Goal: Information Seeking & Learning: Learn about a topic

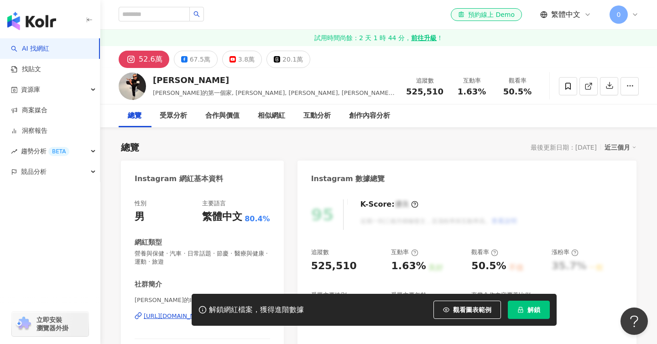
click at [521, 313] on icon "lock" at bounding box center [520, 309] width 6 height 6
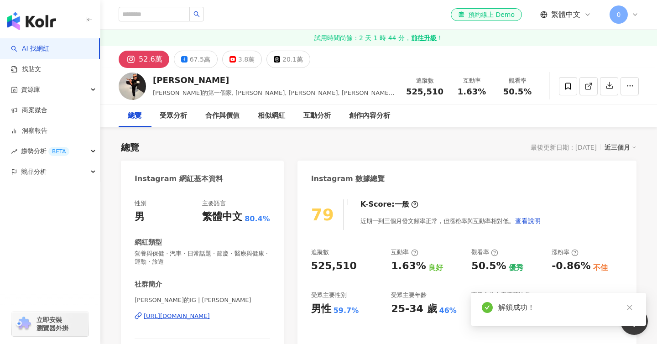
scroll to position [642, 0]
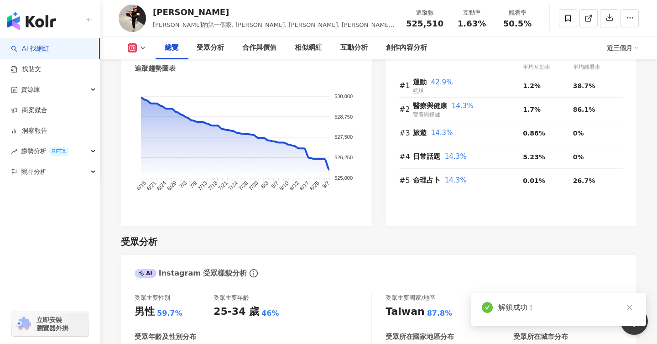
click at [340, 237] on div "受眾分析" at bounding box center [378, 241] width 515 height 13
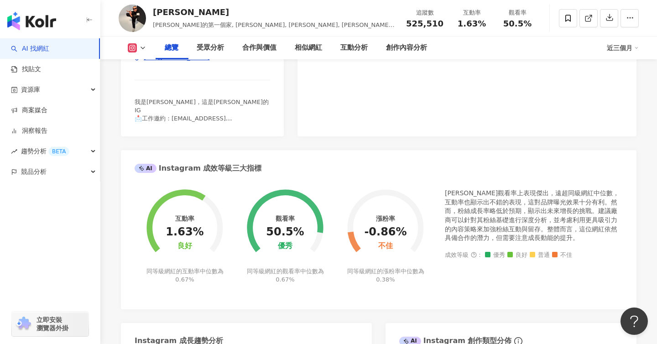
scroll to position [0, 0]
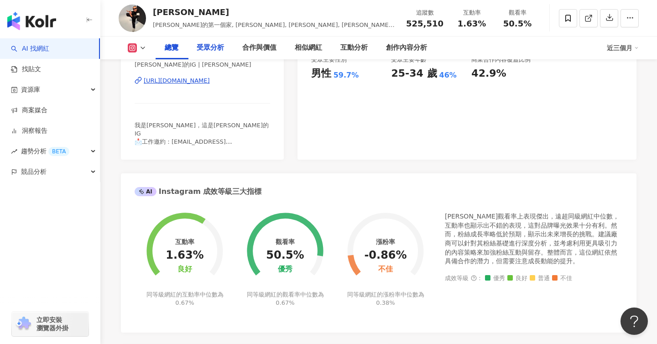
click at [210, 42] on div "受眾分析" at bounding box center [210, 47] width 27 height 11
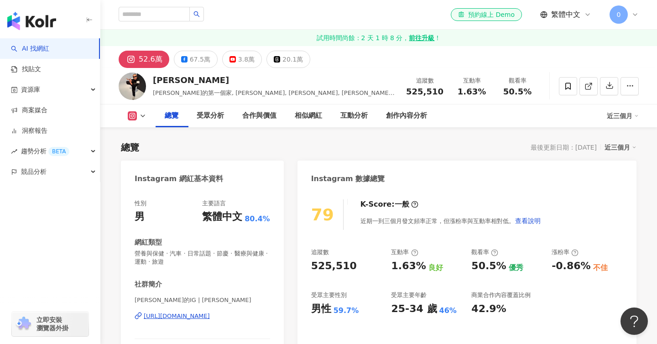
scroll to position [669, 0]
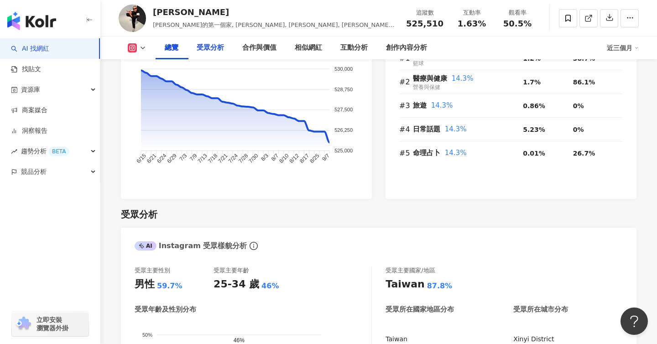
click at [203, 40] on div "受眾分析" at bounding box center [210, 47] width 46 height 23
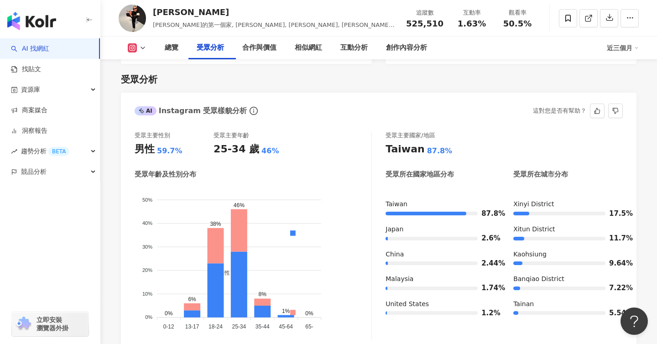
click at [345, 289] on div "男性 女性" at bounding box center [293, 277] width 152 height 160
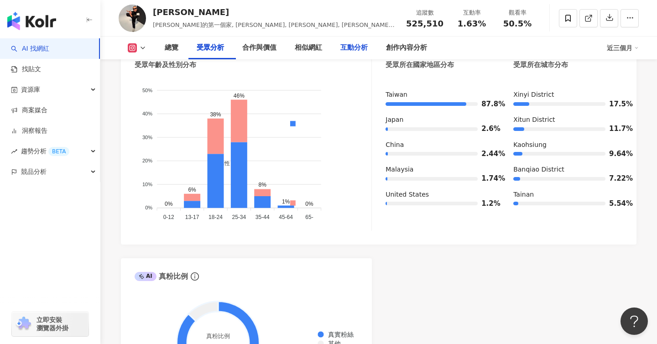
click at [345, 52] on div "互動分析" at bounding box center [354, 47] width 46 height 23
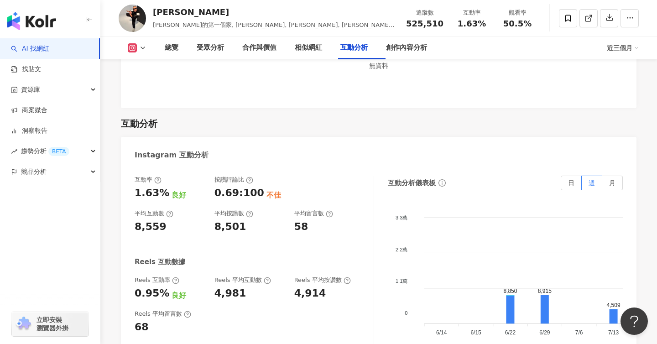
click at [280, 220] on div "8,501" at bounding box center [249, 227] width 71 height 14
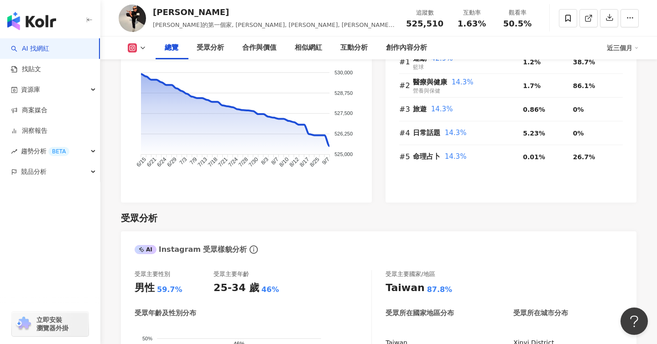
scroll to position [0, 0]
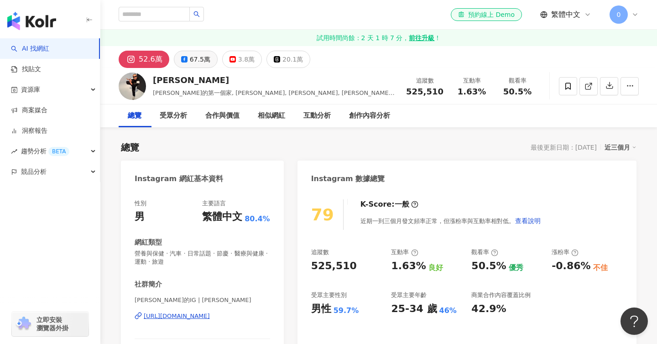
click at [206, 54] on div "67.5萬" at bounding box center [200, 59] width 21 height 13
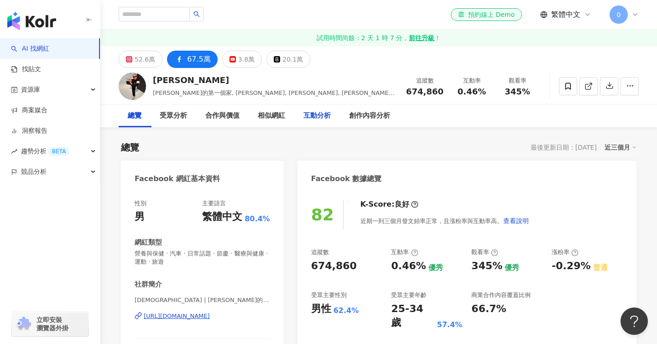
click at [316, 115] on div "互動分析" at bounding box center [316, 115] width 27 height 11
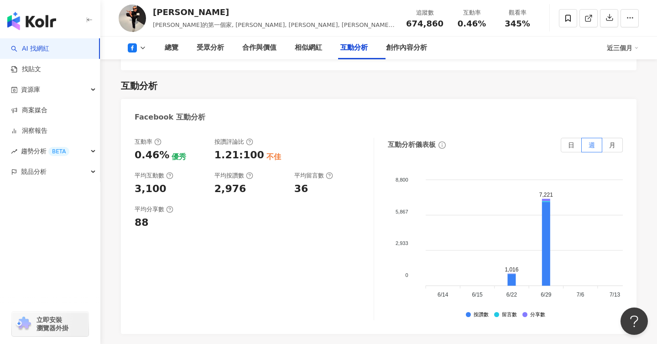
scroll to position [807, 0]
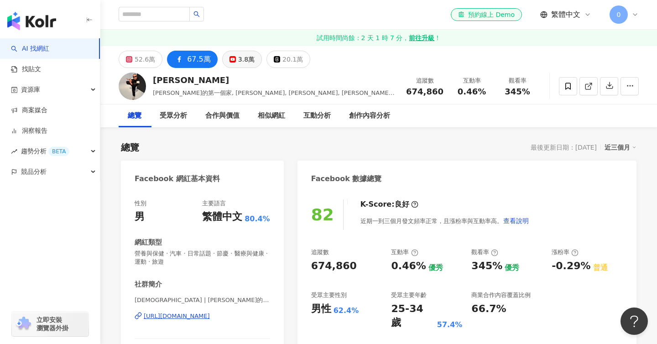
click at [240, 64] on div "3.8萬" at bounding box center [246, 59] width 16 height 13
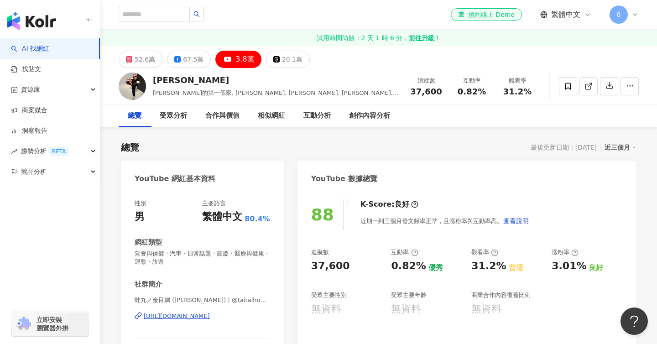
scroll to position [49, 0]
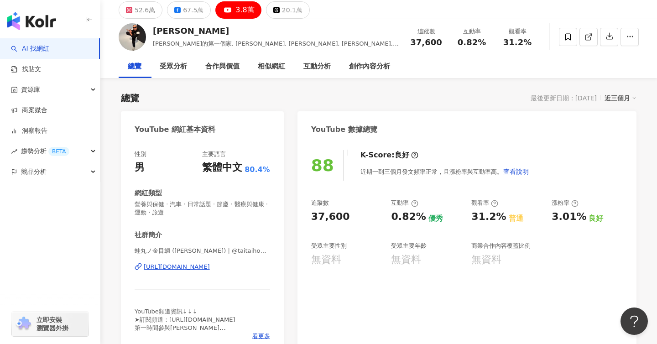
click at [210, 271] on div "https://www.youtube.com/channel/UCX4qvNjfTcHi0jl4zTjJr3Q" at bounding box center [177, 267] width 66 height 8
click at [324, 66] on div "互動分析" at bounding box center [316, 66] width 27 height 11
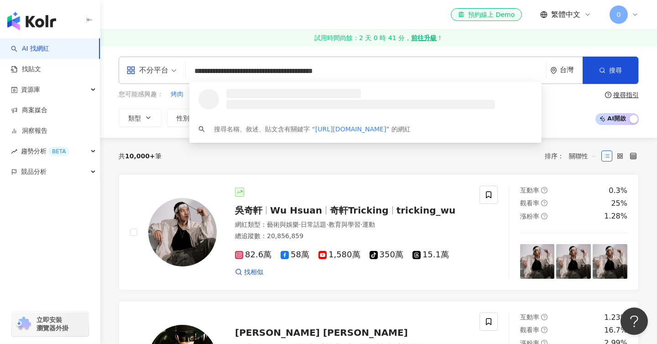
type input "**********"
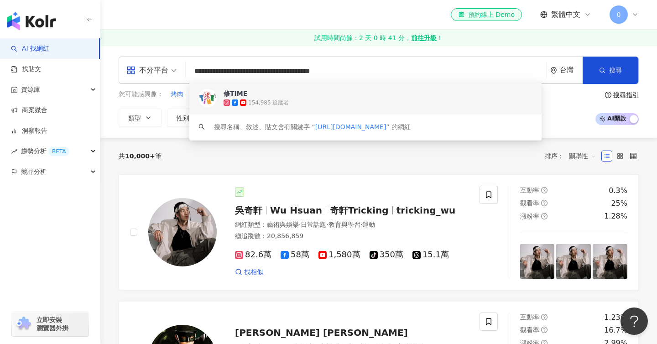
click at [288, 98] on div "154,985 追蹤者" at bounding box center [377, 102] width 309 height 9
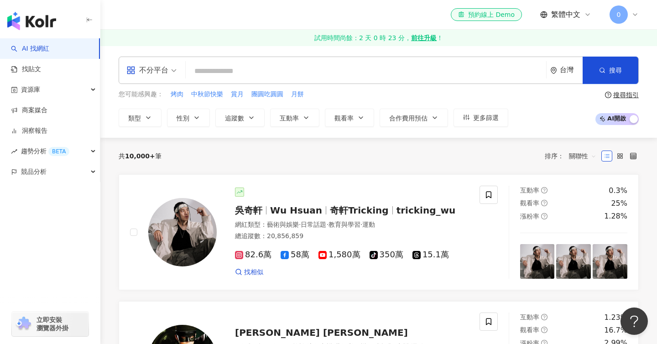
paste input "**********"
type input "**********"
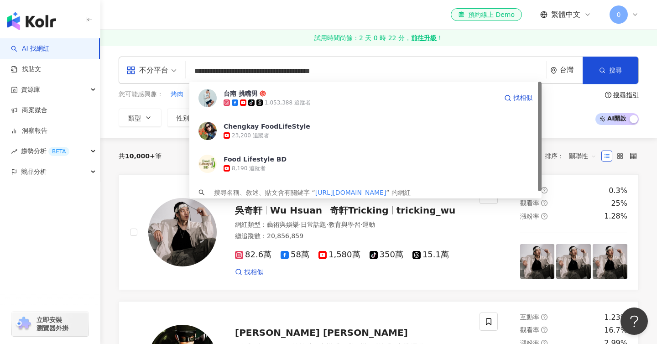
click at [250, 101] on icon at bounding box center [251, 102] width 6 height 6
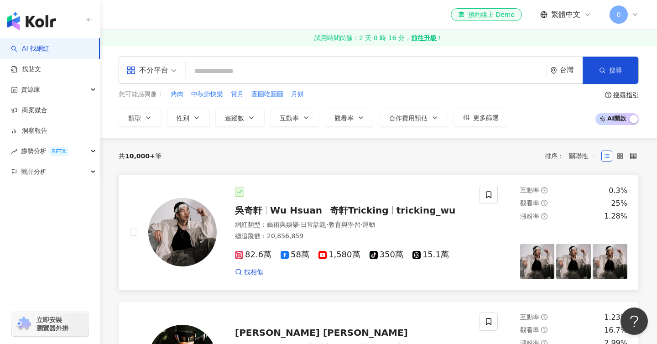
paste input "**********"
type input "**********"
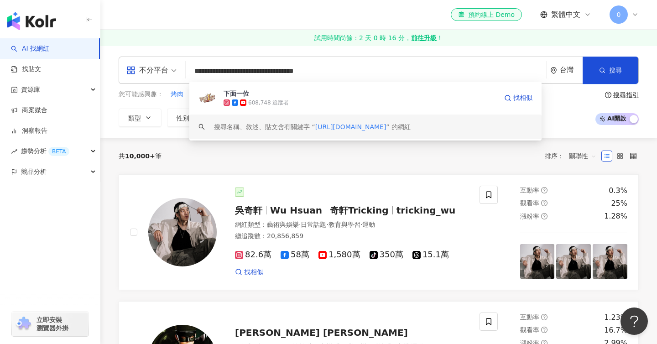
click at [240, 103] on icon at bounding box center [243, 102] width 6 height 6
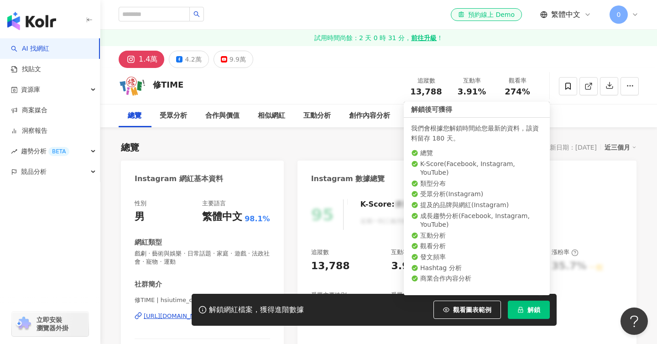
click at [528, 310] on span "解鎖" at bounding box center [533, 309] width 13 height 7
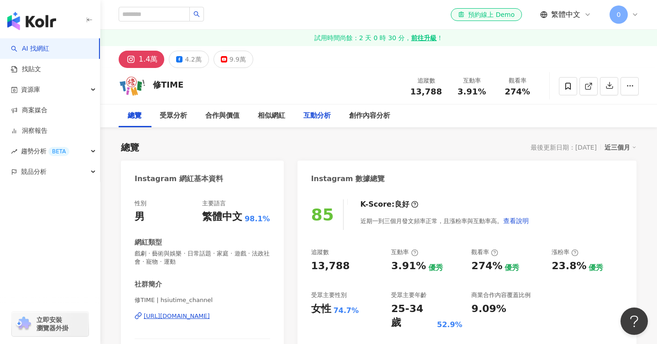
click at [326, 114] on div "互動分析" at bounding box center [316, 115] width 27 height 11
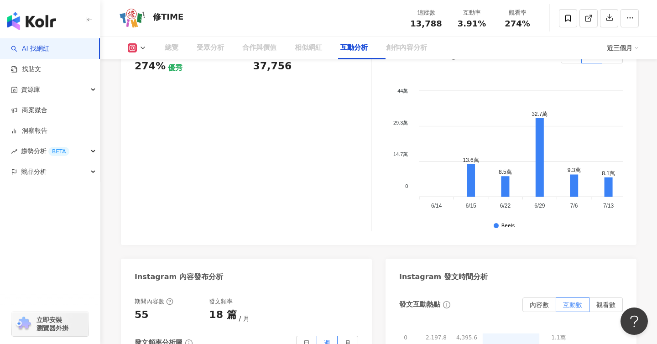
scroll to position [1847, 0]
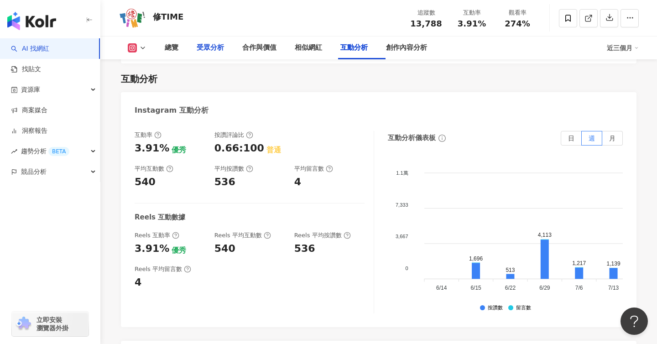
click at [223, 47] on div "受眾分析" at bounding box center [210, 47] width 27 height 11
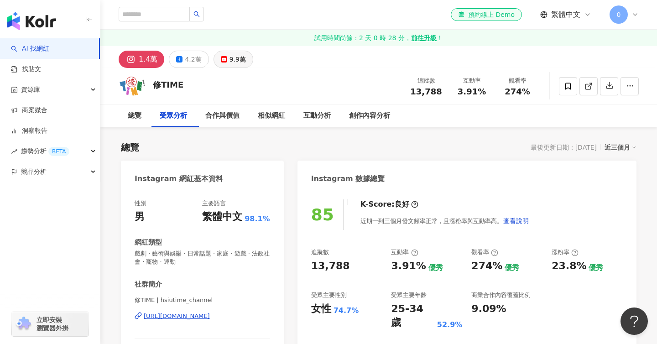
click at [237, 52] on button "9.9萬" at bounding box center [233, 59] width 40 height 17
click at [237, 51] on button "9.9萬" at bounding box center [233, 59] width 40 height 17
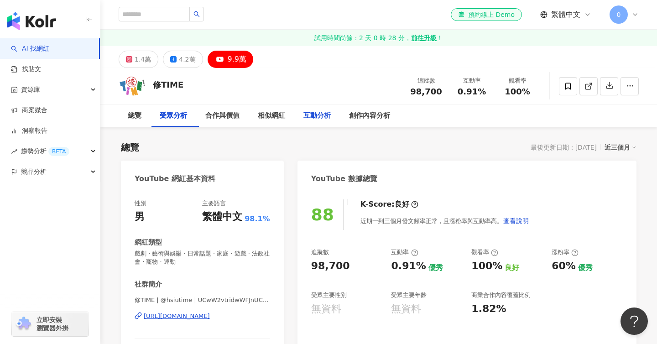
click at [324, 112] on div "互動分析" at bounding box center [316, 115] width 27 height 11
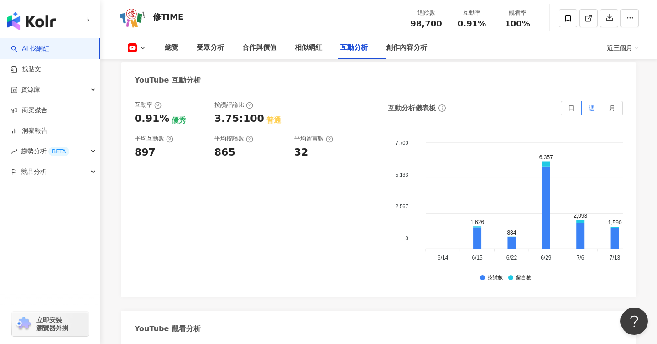
click at [324, 205] on div "互動率 0.91% 優秀 按讚評論比 3.75:100 普通 平均互動數 897 平均按讚數 865 平均留言數 32" at bounding box center [254, 192] width 239 height 182
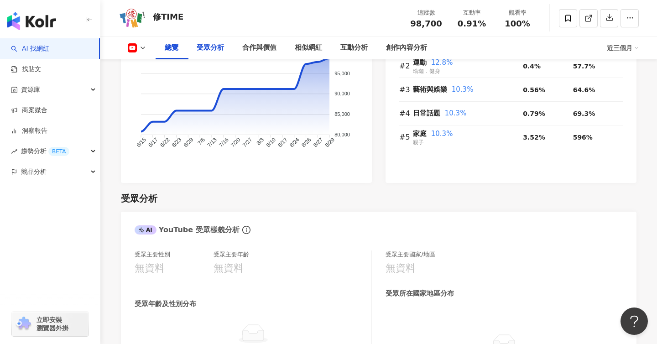
click at [213, 50] on div "受眾分析" at bounding box center [210, 47] width 27 height 11
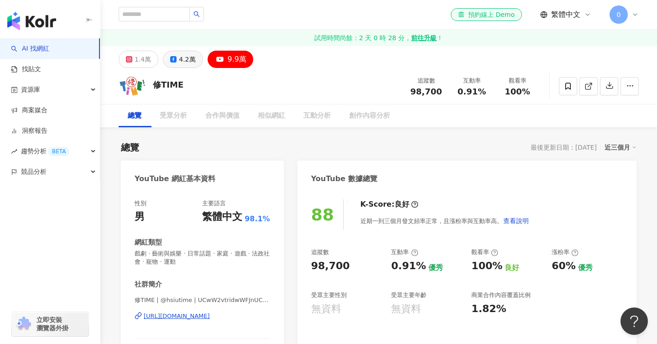
click at [195, 60] on div "4.2萬" at bounding box center [187, 59] width 16 height 13
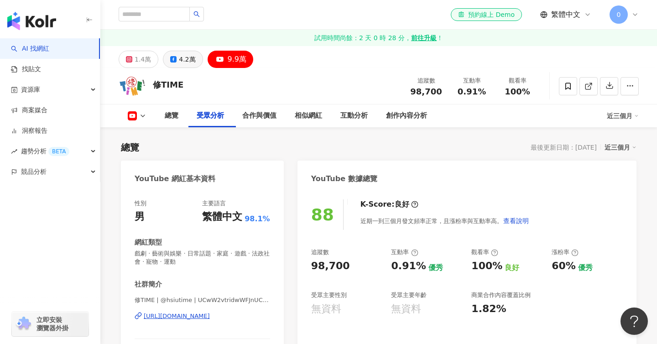
scroll to position [828, 0]
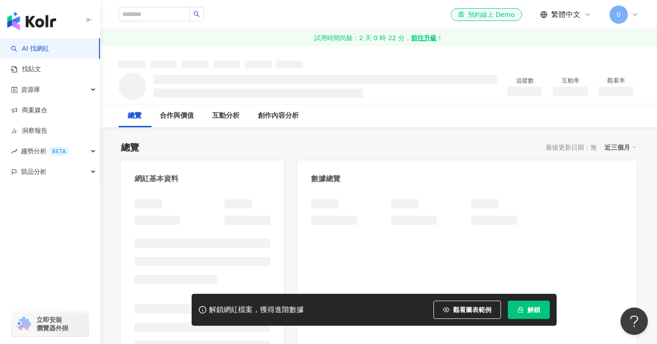
click at [523, 311] on button "解鎖" at bounding box center [528, 309] width 42 height 18
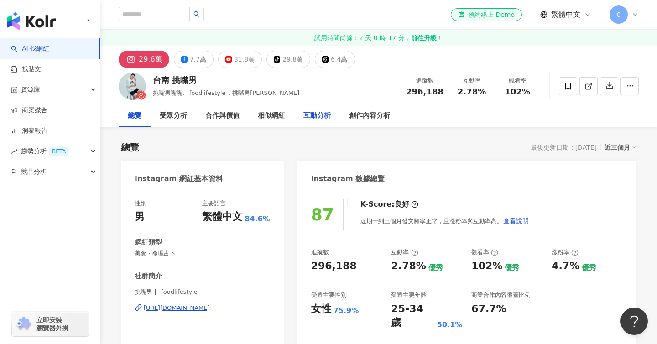
click at [331, 119] on div "互動分析" at bounding box center [316, 115] width 27 height 11
click at [174, 117] on div "受眾分析" at bounding box center [173, 115] width 27 height 11
click at [238, 62] on div "31.8萬" at bounding box center [244, 59] width 21 height 13
click at [328, 117] on div "互動分析" at bounding box center [316, 115] width 27 height 11
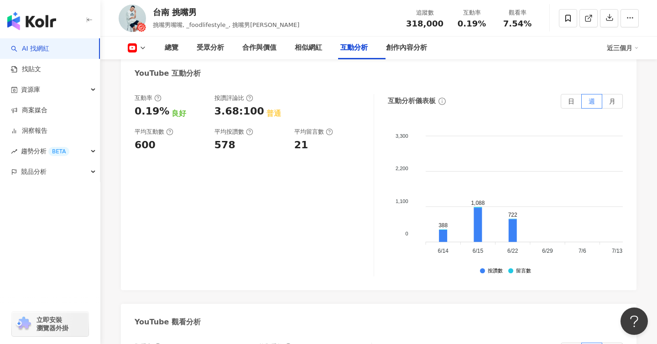
scroll to position [1441, 0]
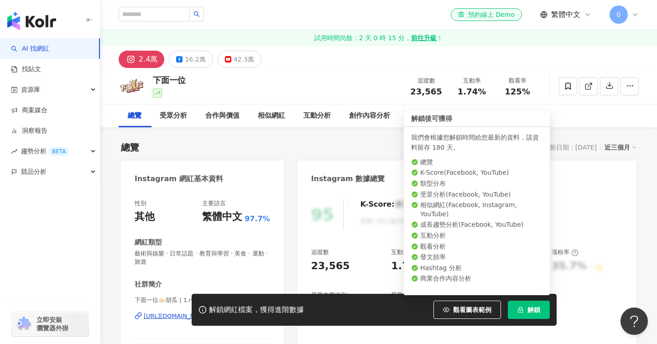
click at [525, 315] on button "解鎖" at bounding box center [528, 309] width 42 height 18
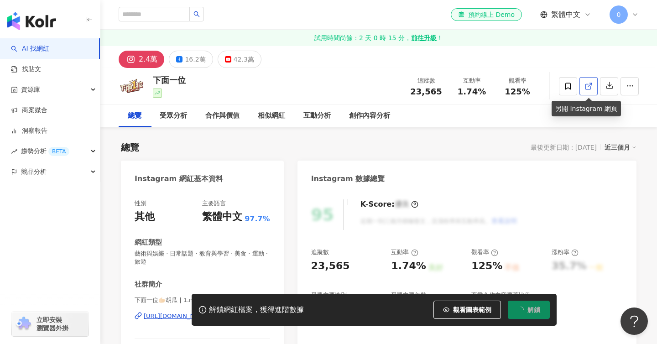
click at [591, 86] on icon at bounding box center [588, 86] width 8 height 8
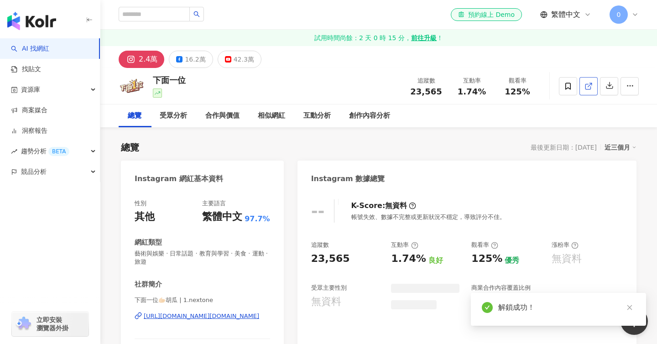
click at [585, 83] on icon at bounding box center [588, 86] width 8 height 8
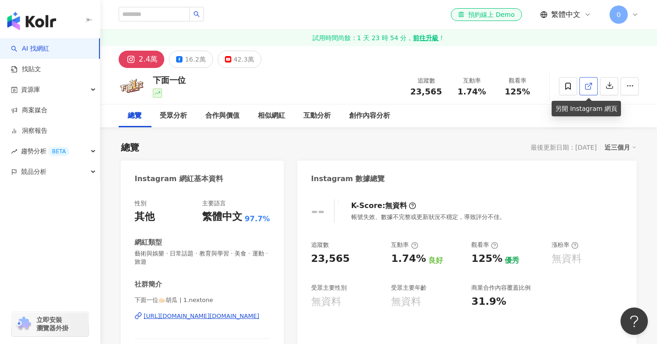
click at [582, 87] on link at bounding box center [588, 86] width 18 height 18
click at [139, 18] on input "search" at bounding box center [154, 14] width 71 height 15
paste input "**********"
type input "**********"
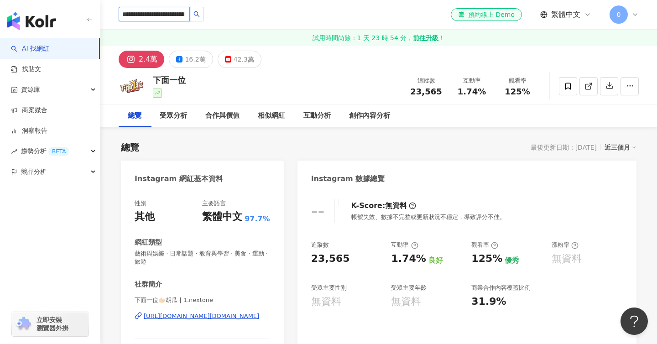
scroll to position [0, 70]
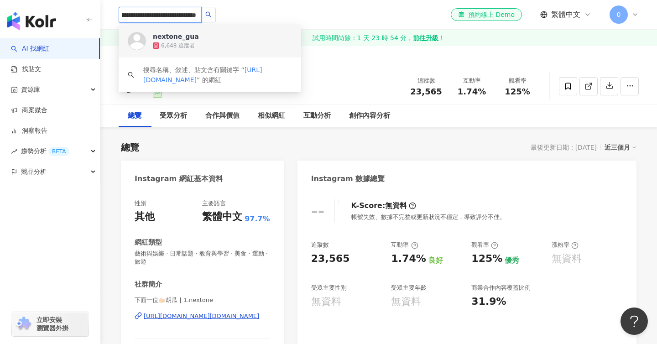
click at [222, 46] on div "6,648 追蹤者" at bounding box center [222, 45] width 139 height 9
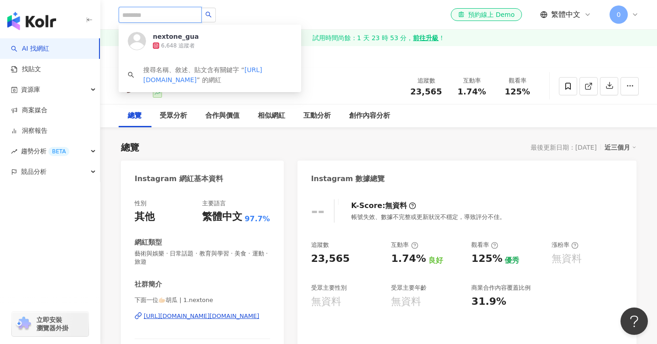
scroll to position [0, 0]
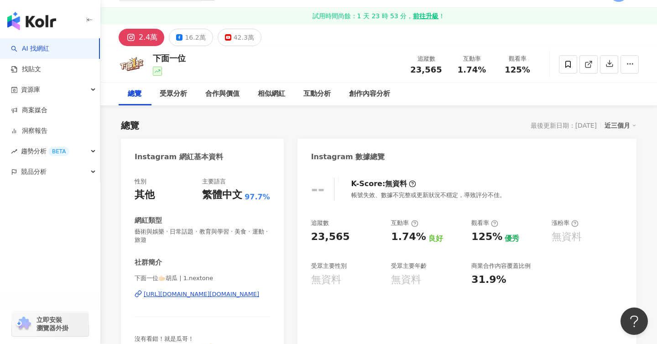
scroll to position [22, 0]
click at [249, 33] on div "42.3萬" at bounding box center [243, 37] width 21 height 13
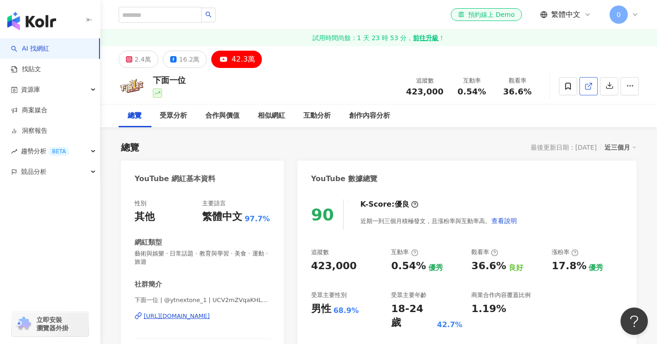
click at [586, 89] on icon at bounding box center [587, 86] width 5 height 5
click at [331, 111] on div "互動分析" at bounding box center [316, 115] width 27 height 11
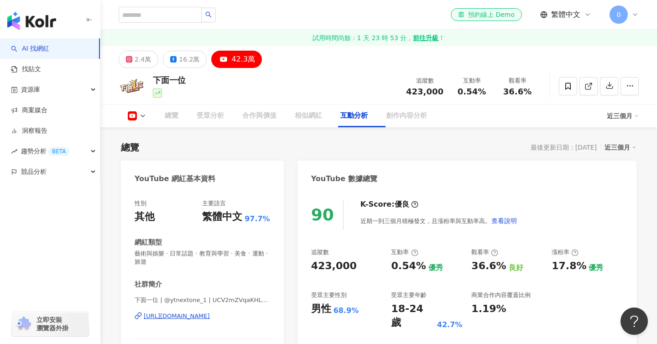
scroll to position [1465, 0]
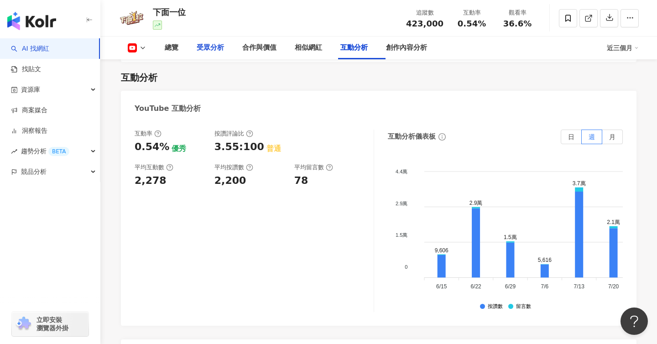
click at [202, 48] on div "受眾分析" at bounding box center [210, 47] width 27 height 11
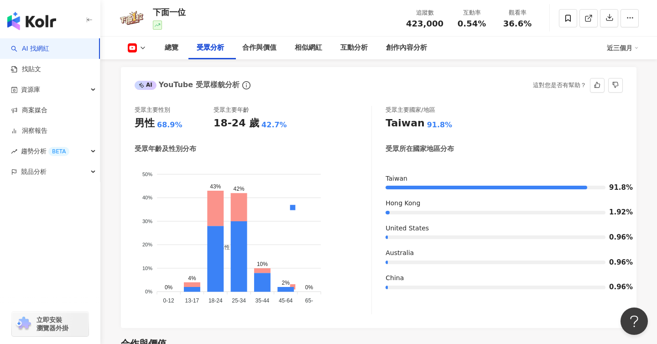
click at [359, 191] on foreignobject "男性 女性" at bounding box center [253, 233] width 237 height 147
click at [246, 154] on div "受眾年齡及性別分布" at bounding box center [253, 149] width 237 height 10
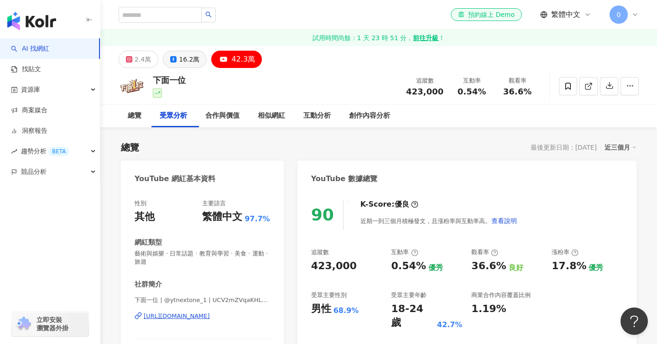
click at [191, 61] on div "16.2萬" at bounding box center [189, 59] width 21 height 13
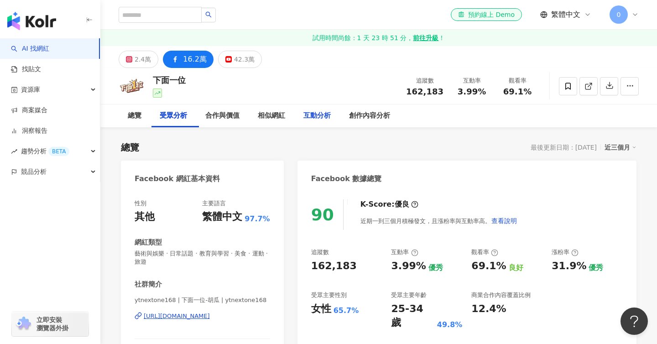
click at [323, 114] on div "互動分析" at bounding box center [316, 115] width 27 height 11
click at [145, 60] on div "2.4萬" at bounding box center [143, 59] width 16 height 13
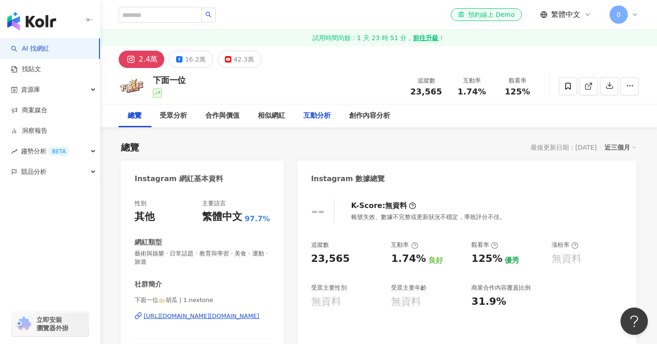
click at [321, 115] on div "互動分析" at bounding box center [316, 115] width 27 height 11
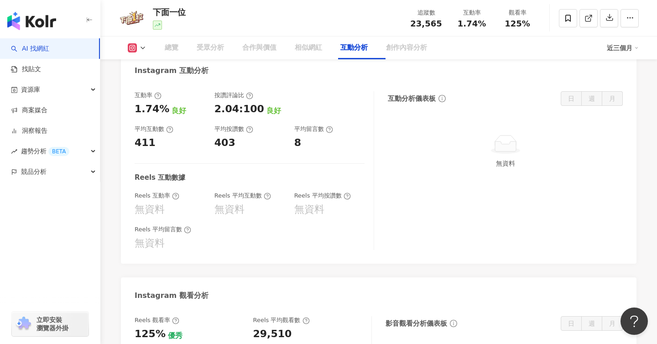
scroll to position [1731, 0]
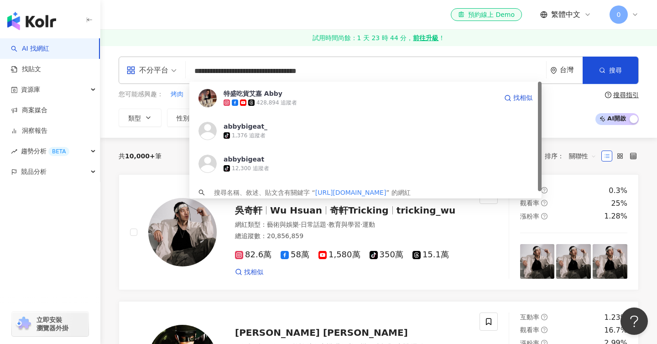
click at [260, 99] on div "428,894 追蹤者" at bounding box center [276, 103] width 41 height 8
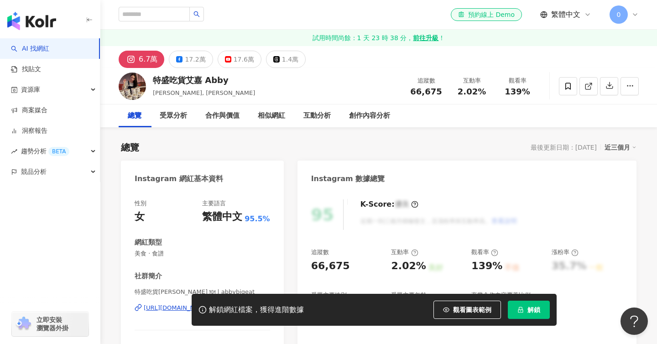
click at [518, 308] on icon "lock" at bounding box center [520, 309] width 6 height 6
click at [251, 61] on div "17.6萬" at bounding box center [243, 59] width 21 height 13
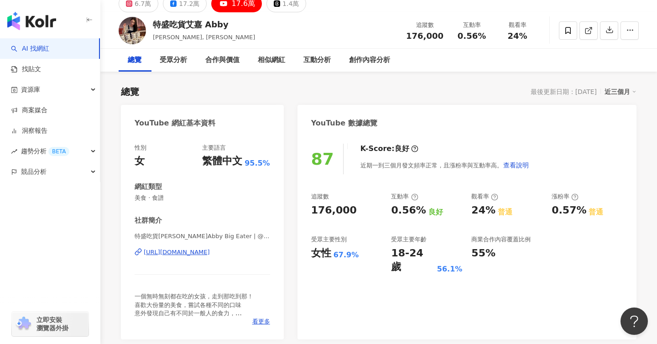
scroll to position [43, 0]
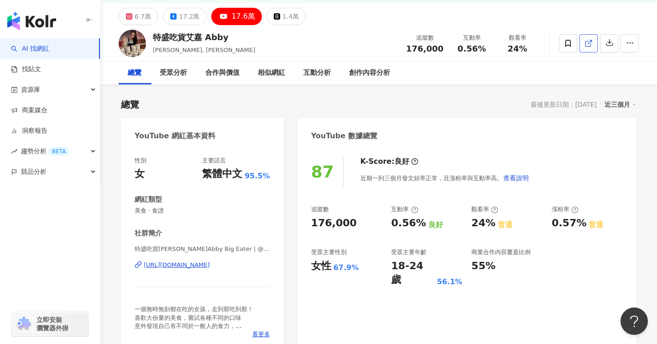
click at [588, 39] on icon at bounding box center [588, 43] width 8 height 8
